Goal: Information Seeking & Learning: Learn about a topic

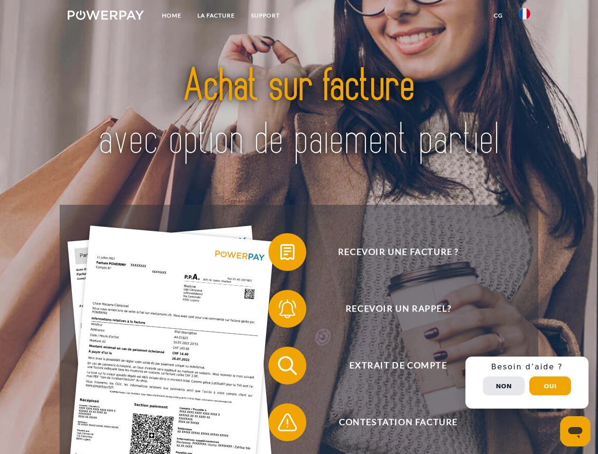
click at [106, 17] on img at bounding box center [106, 14] width 76 height 9
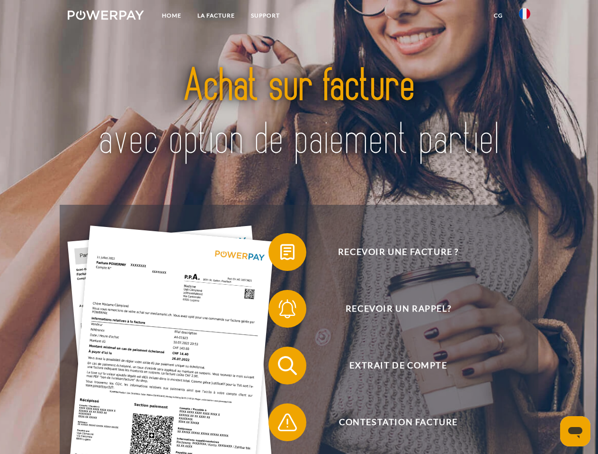
click at [524, 17] on img at bounding box center [524, 13] width 11 height 11
click at [498, 16] on link "CG" at bounding box center [497, 15] width 25 height 17
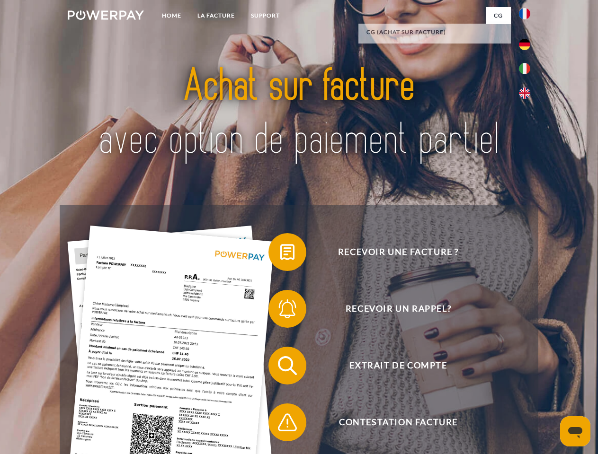
click at [280, 254] on span at bounding box center [272, 252] width 47 height 47
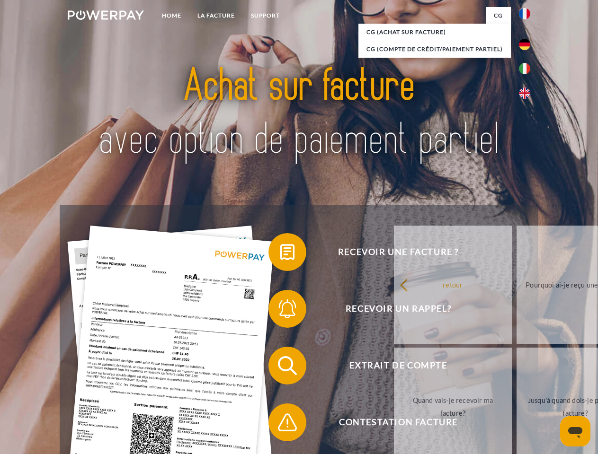
click at [394, 311] on link "retour" at bounding box center [453, 285] width 118 height 118
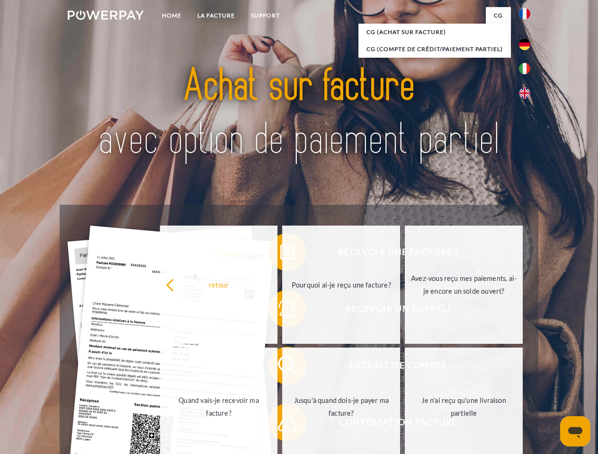
click at [278, 368] on link "Quand vais-je recevoir ma facture?" at bounding box center [219, 407] width 118 height 118
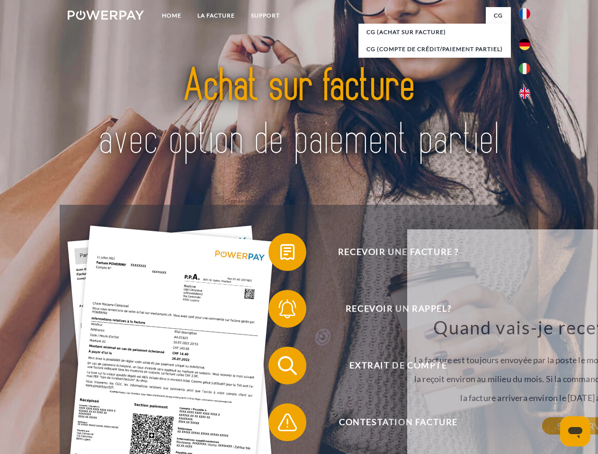
click at [280, 424] on span at bounding box center [272, 422] width 47 height 47
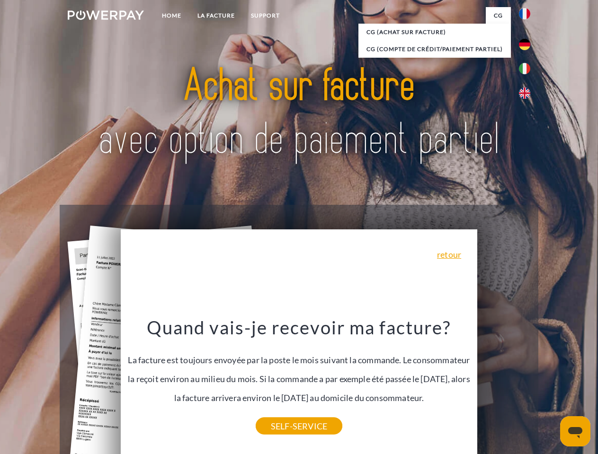
click at [503, 385] on span "Extrait de compte" at bounding box center [398, 366] width 232 height 38
click at [550, 386] on header "Home LA FACTURE Support" at bounding box center [299, 326] width 598 height 653
